Goal: Information Seeking & Learning: Learn about a topic

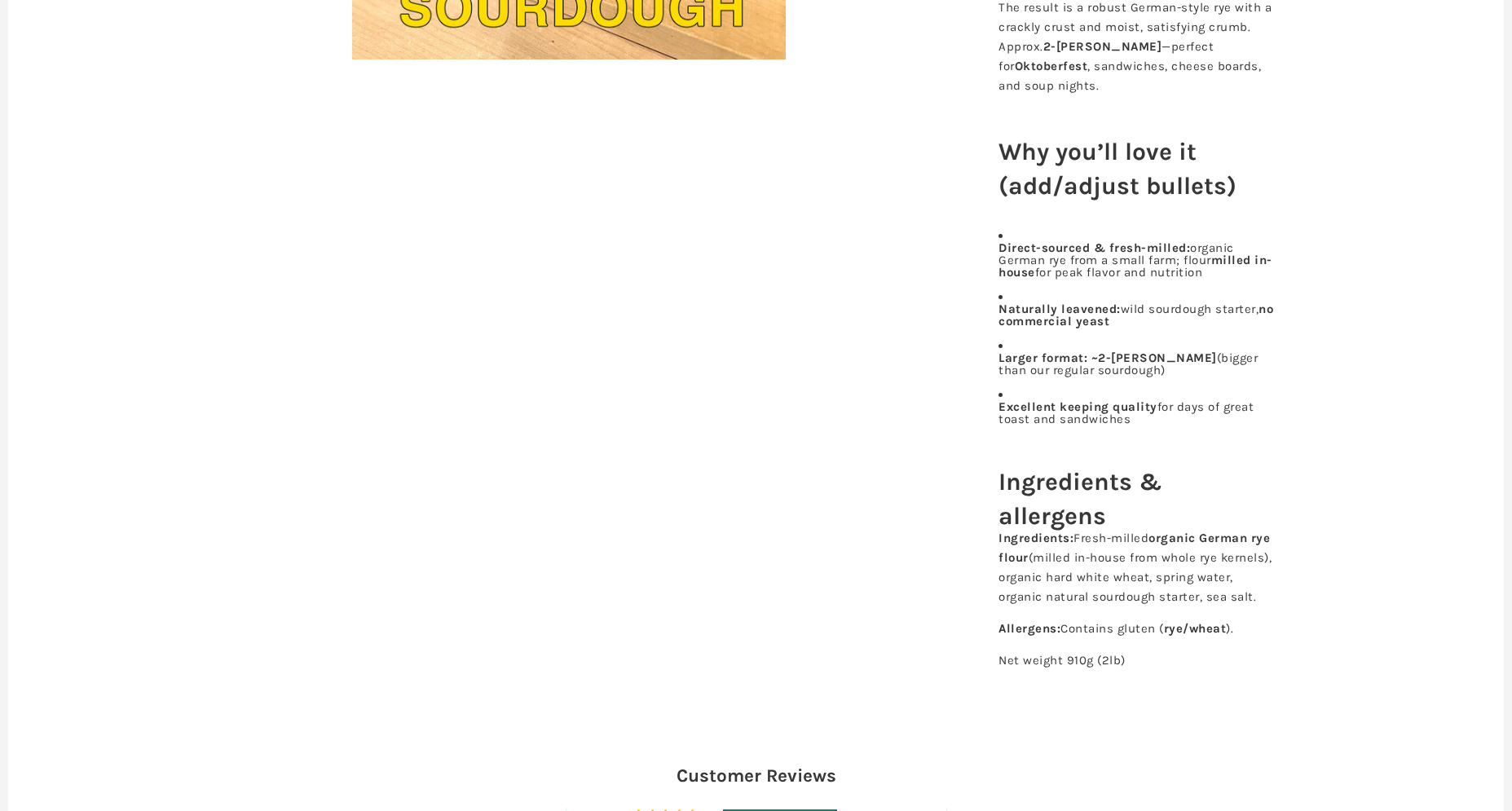
scroll to position [730, 0]
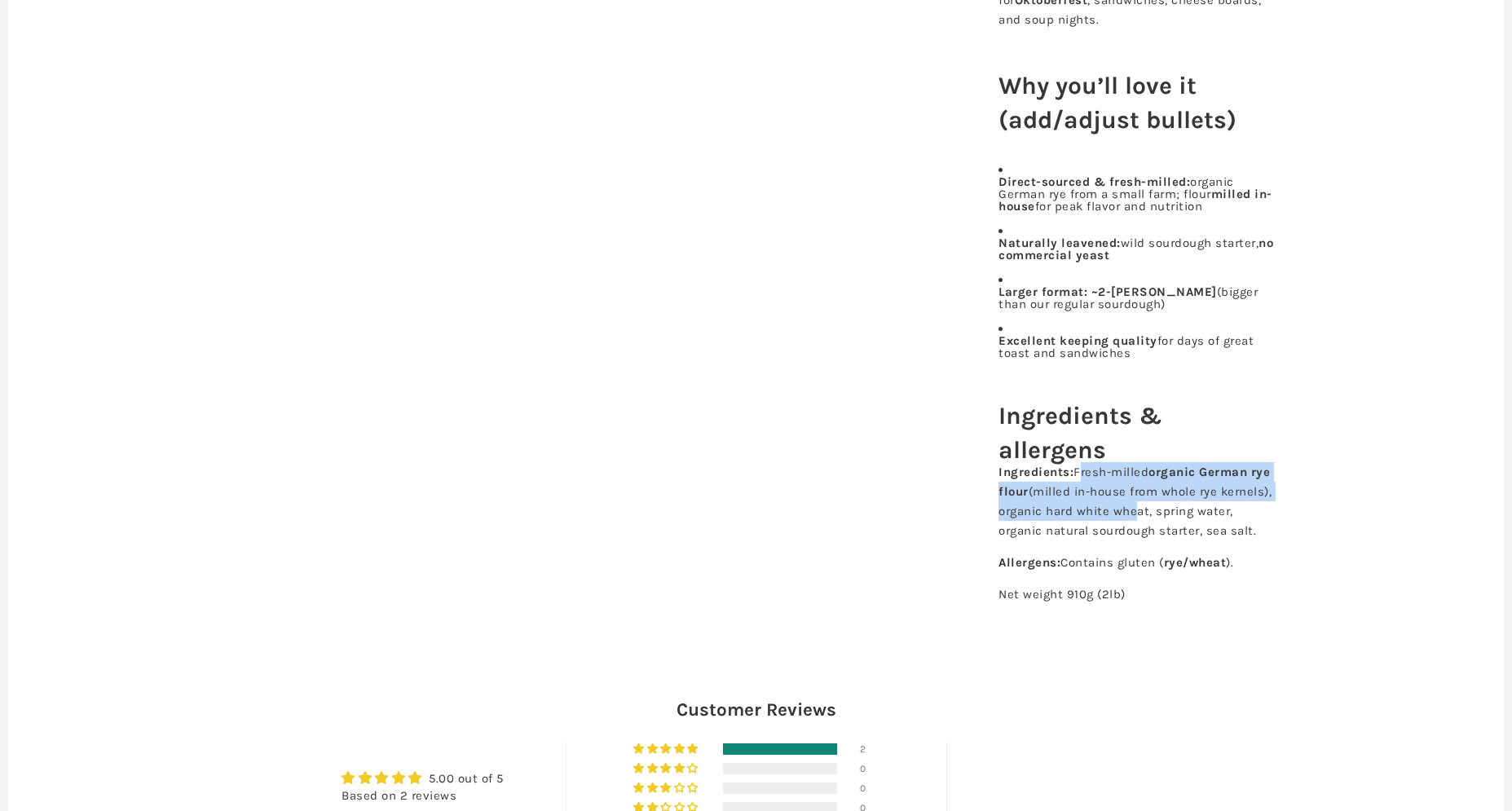
drag, startPoint x: 1085, startPoint y: 462, endPoint x: 1183, endPoint y: 496, distance: 103.7
click at [1183, 496] on p "Ingredients: Fresh-milled organic German rye flour (milled in-house from whole …" at bounding box center [1137, 501] width 277 height 78
drag, startPoint x: 1183, startPoint y: 496, endPoint x: 1073, endPoint y: 496, distance: 110.0
click at [1183, 496] on p "Ingredients: Fresh-milled organic German rye flour (milled in-house from whole …" at bounding box center [1137, 501] width 277 height 78
drag, startPoint x: 1072, startPoint y: 497, endPoint x: 1141, endPoint y: 521, distance: 73.1
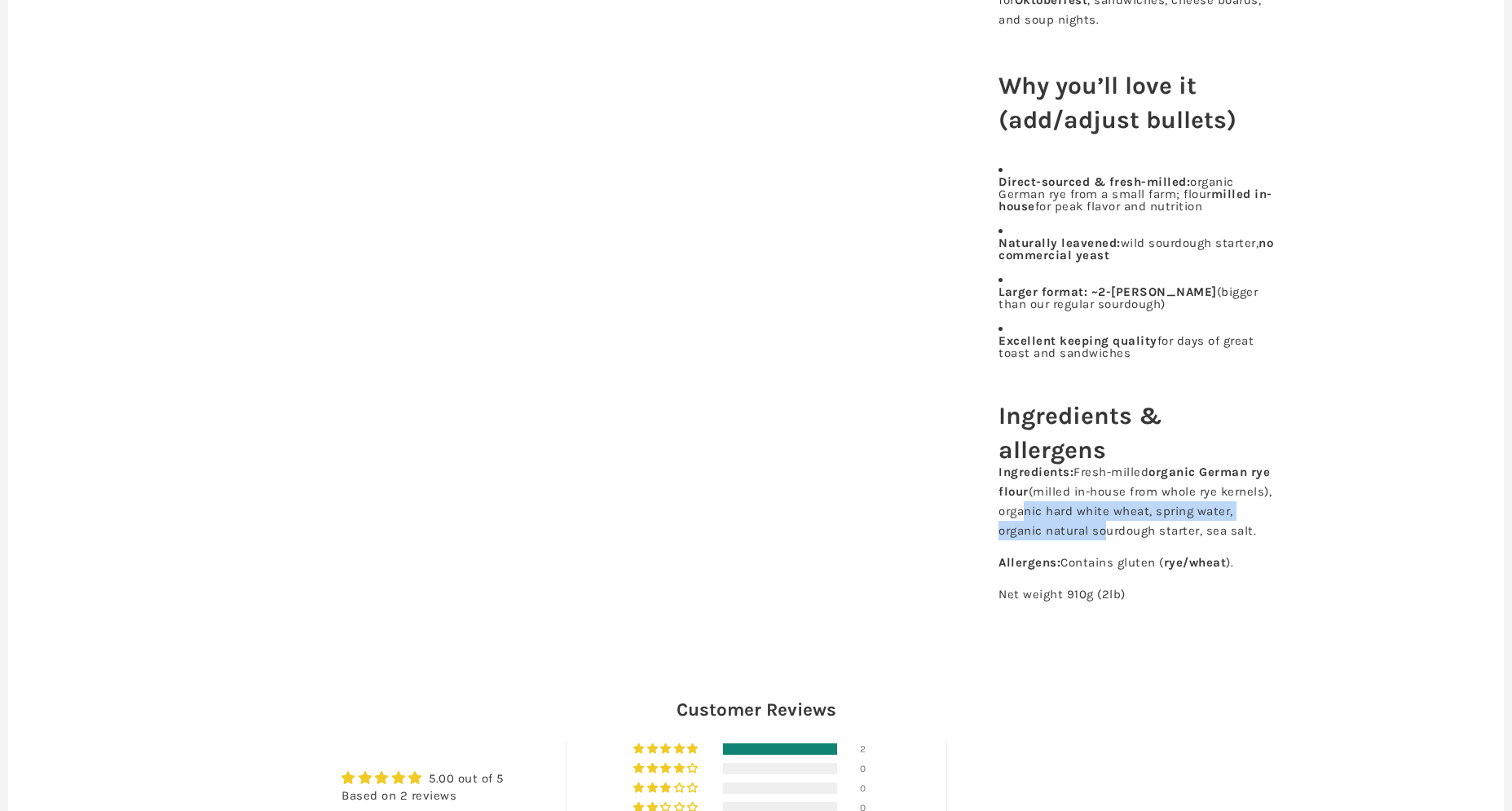
click at [1141, 521] on p "Ingredients: Fresh-milled organic German rye flour (milled in-house from whole …" at bounding box center [1137, 501] width 277 height 78
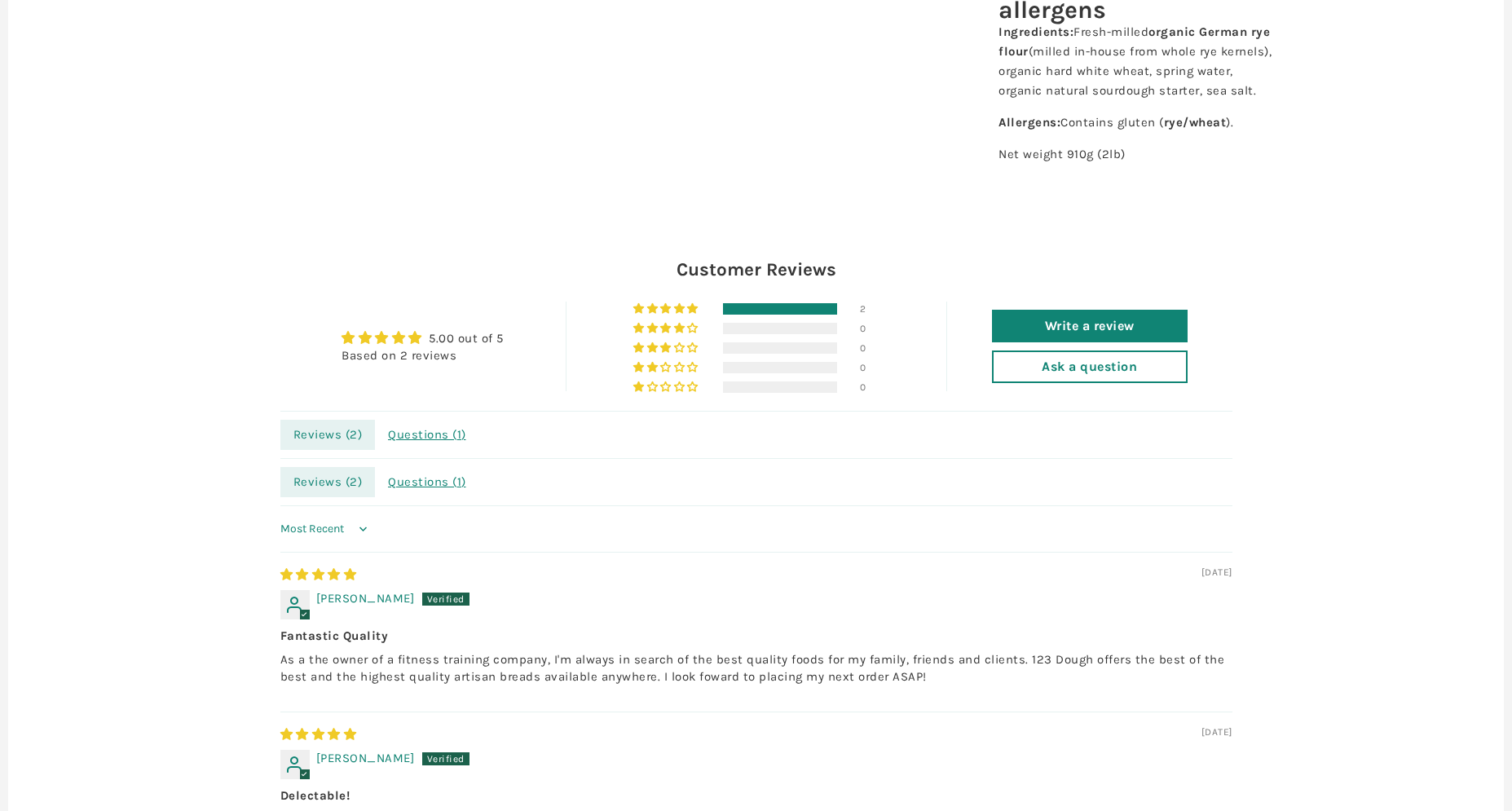
scroll to position [1174, 0]
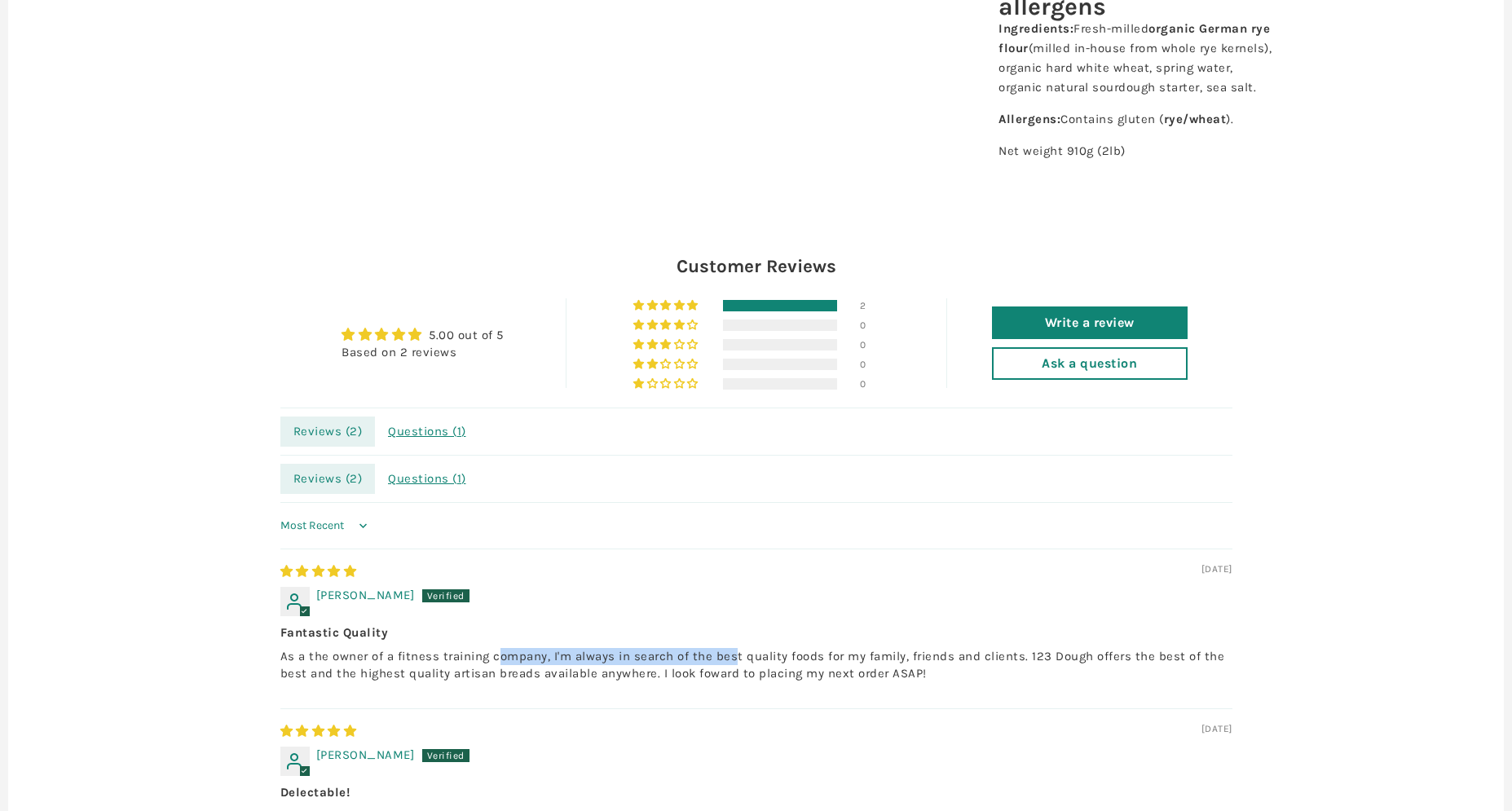
drag, startPoint x: 526, startPoint y: 660, endPoint x: 748, endPoint y: 659, distance: 222.0
click at [748, 659] on p "As a the owner of a fitness training company, I'm always in search of the best …" at bounding box center [756, 664] width 952 height 35
drag, startPoint x: 748, startPoint y: 659, endPoint x: 692, endPoint y: 659, distance: 56.0
click at [747, 659] on p "As a the owner of a fitness training company, I'm always in search of the best …" at bounding box center [756, 664] width 952 height 35
drag, startPoint x: 640, startPoint y: 659, endPoint x: 930, endPoint y: 659, distance: 290.0
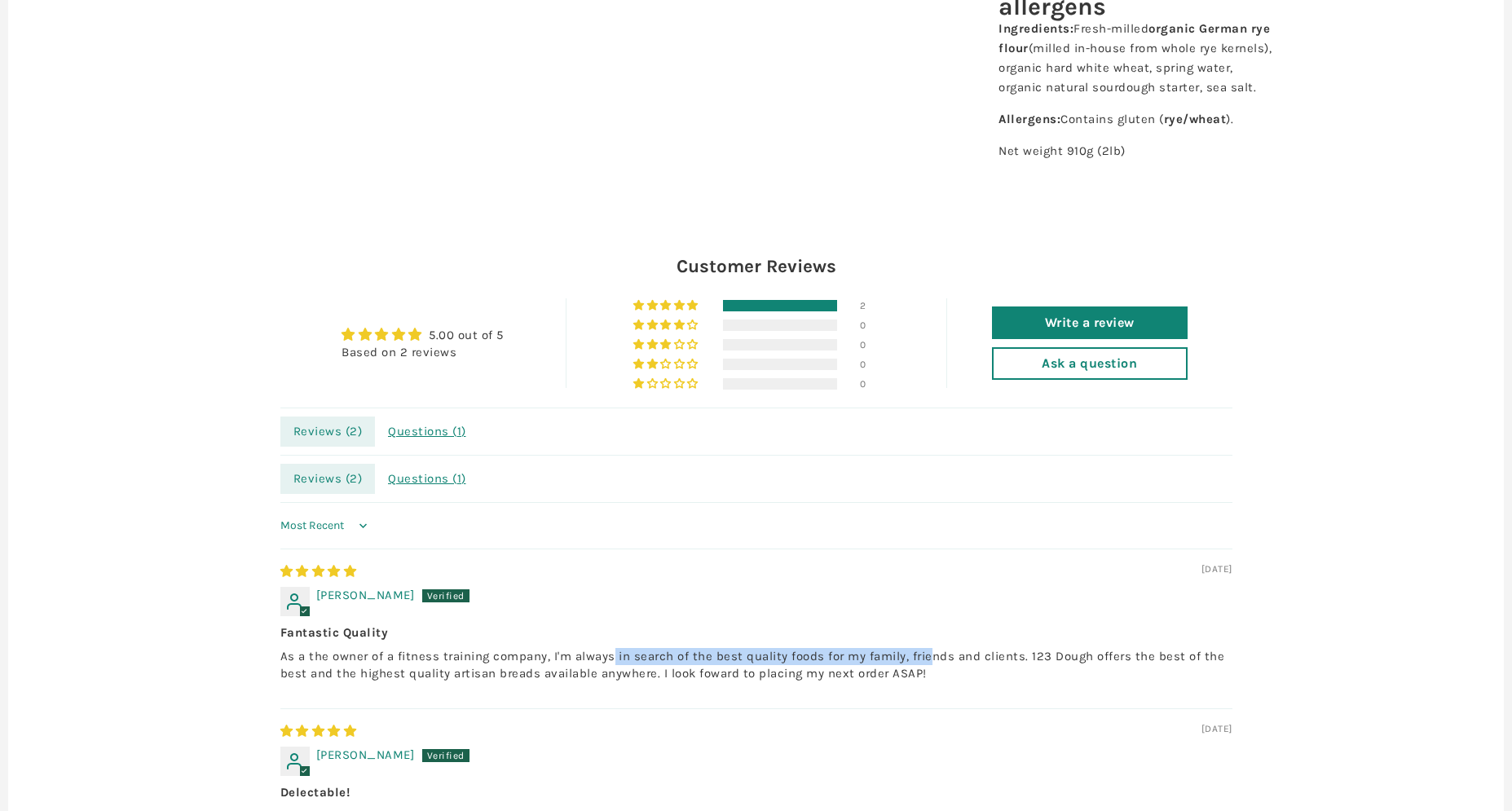
click at [929, 659] on p "As a the owner of a fitness training company, I'm always in search of the best …" at bounding box center [756, 664] width 952 height 35
drag, startPoint x: 930, startPoint y: 659, endPoint x: 864, endPoint y: 664, distance: 66.2
click at [927, 659] on p "As a the owner of a fitness training company, I'm always in search of the best …" at bounding box center [756, 664] width 952 height 35
drag, startPoint x: 684, startPoint y: 663, endPoint x: 595, endPoint y: 639, distance: 92.2
click at [598, 641] on div "Fantastic Quality As a the owner of a fitness training company, I'm always in s…" at bounding box center [756, 653] width 952 height 58
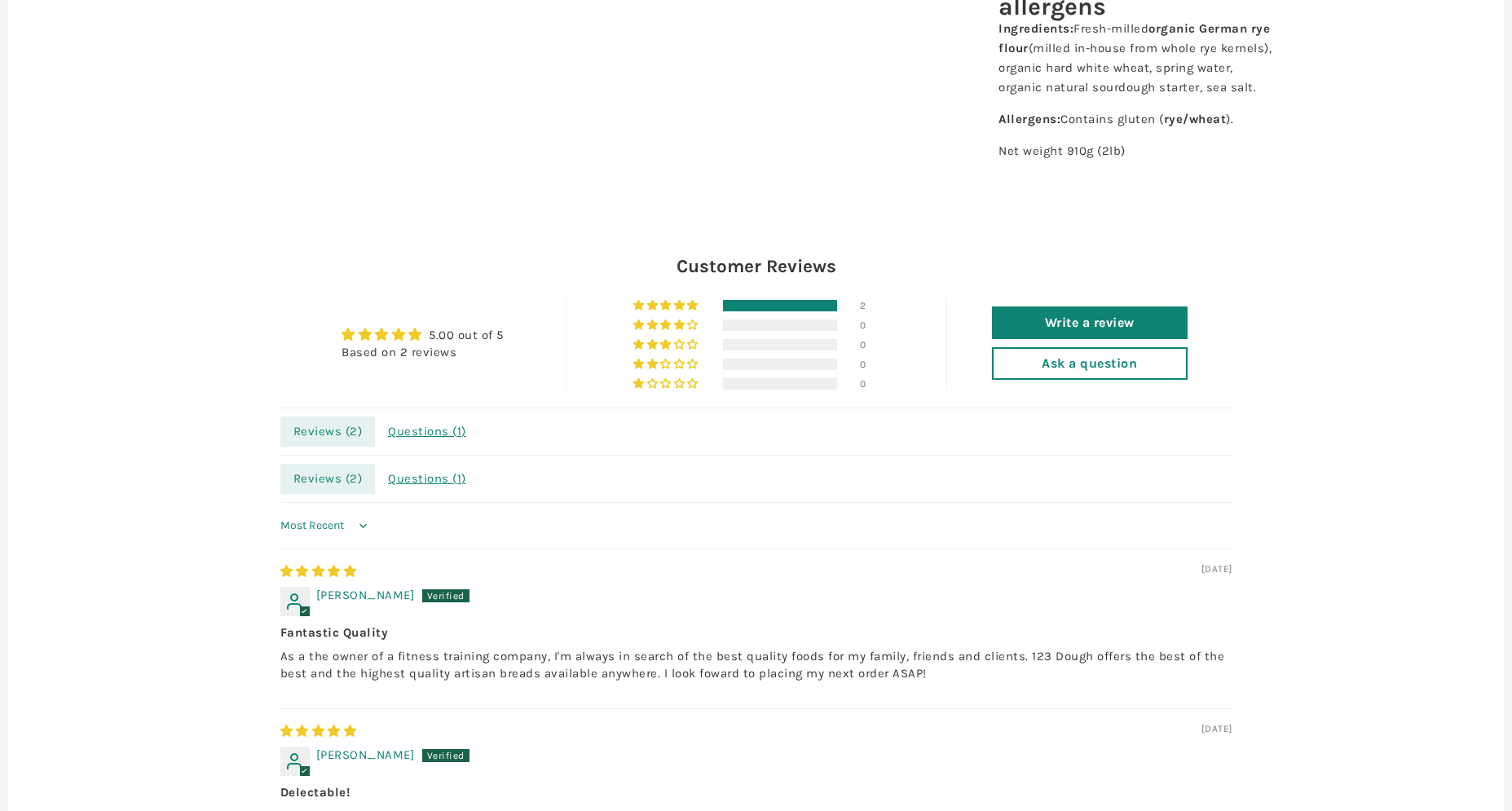
drag, startPoint x: 595, startPoint y: 639, endPoint x: 430, endPoint y: 653, distance: 165.6
click at [577, 642] on b "Fantastic Quality" at bounding box center [756, 632] width 952 height 17
drag, startPoint x: 406, startPoint y: 659, endPoint x: 818, endPoint y: 659, distance: 412.0
click at [815, 659] on p "As a the owner of a fitness training company, I'm always in search of the best …" at bounding box center [756, 664] width 952 height 35
click at [815, 659] on p "As a the owner of a fitness training company, I'm always in search of the best …" at bounding box center [756, 664] width 952 height 35
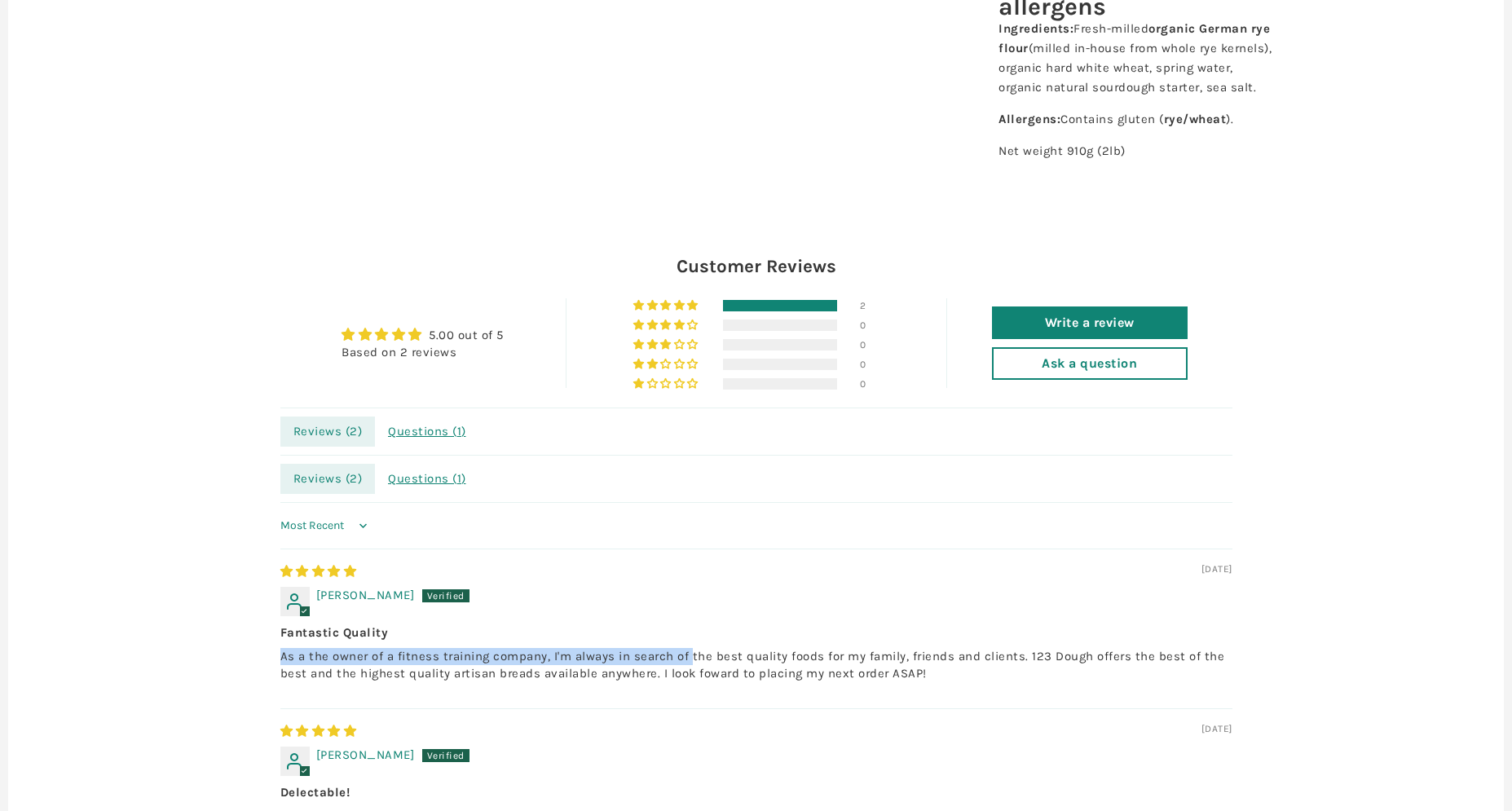
drag, startPoint x: 589, startPoint y: 655, endPoint x: 551, endPoint y: 647, distance: 38.8
click at [554, 648] on div "Fantastic Quality As a the owner of a fitness training company, I'm always in s…" at bounding box center [756, 653] width 952 height 58
drag, startPoint x: 548, startPoint y: 647, endPoint x: 745, endPoint y: 606, distance: 201.2
click at [547, 647] on div "Fantastic Quality As a the owner of a fitness training company, I'm always in s…" at bounding box center [756, 653] width 952 height 58
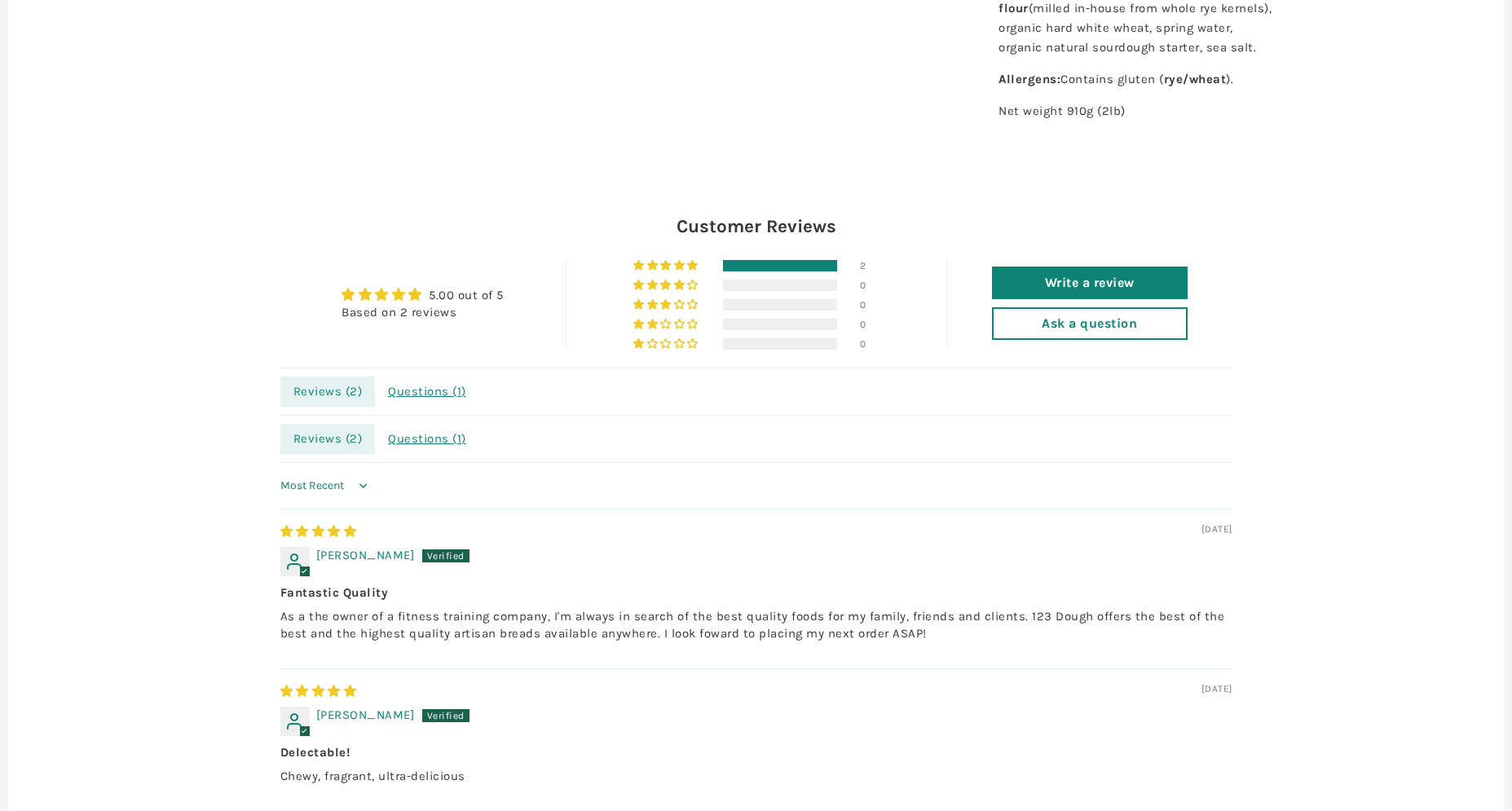
scroll to position [1539, 0]
